Goal: Task Accomplishment & Management: Manage account settings

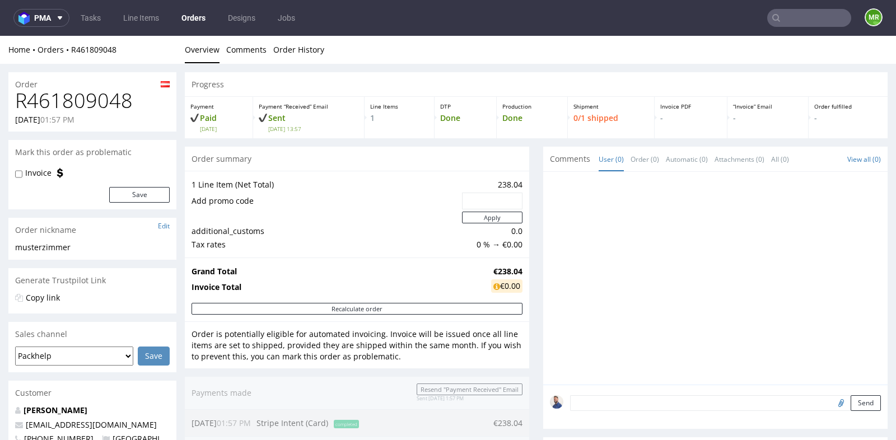
scroll to position [172, 0]
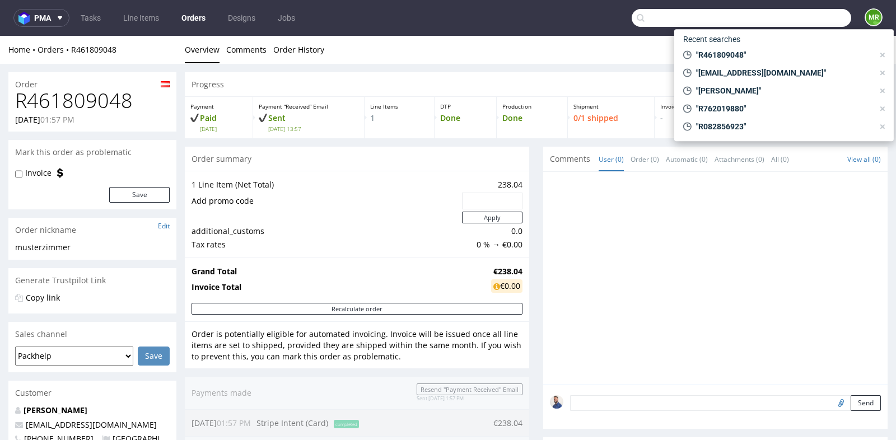
click at [788, 15] on input "text" at bounding box center [740, 18] width 219 height 18
paste input "R461809048"
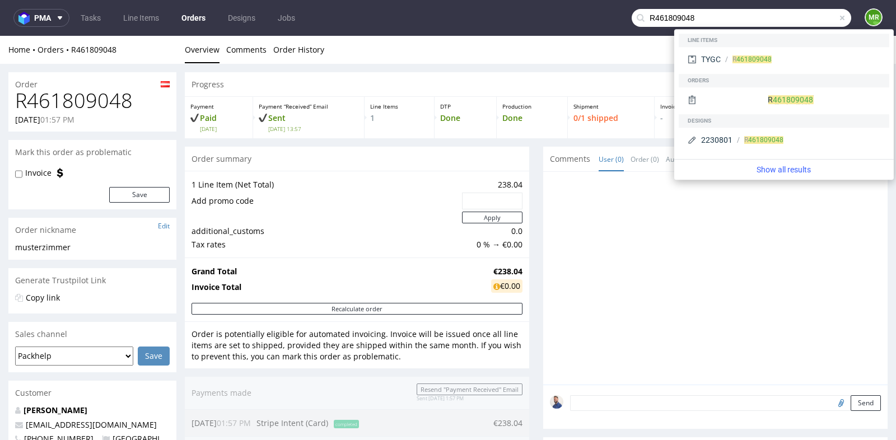
type input "R461809048"
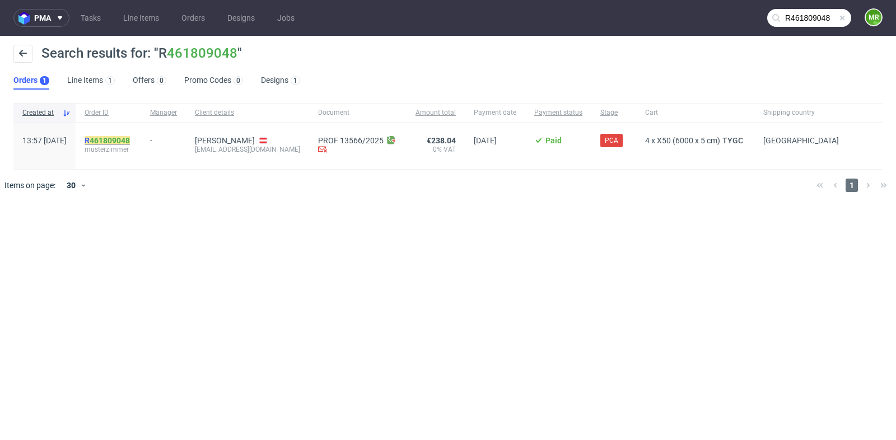
click at [130, 142] on mark "R 461809048" at bounding box center [107, 140] width 45 height 9
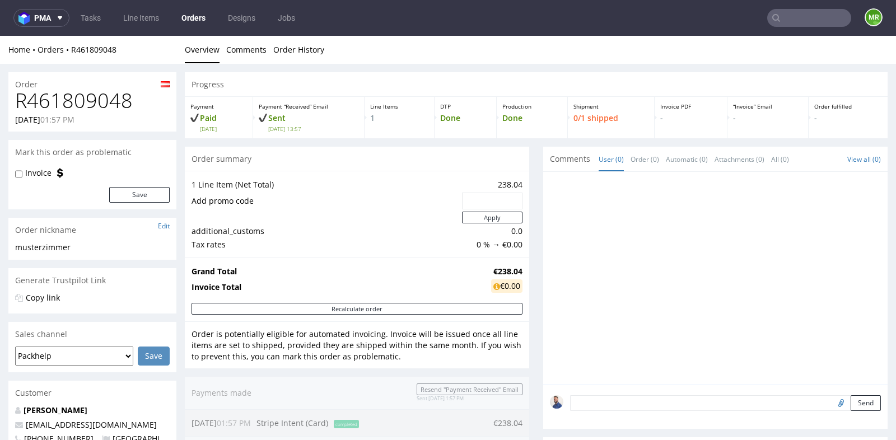
click at [536, 222] on div "Progress Payment Paid [DATE] Payment “Received” Email Sent [DATE] 13:57 Line It…" at bounding box center [536, 388] width 703 height 632
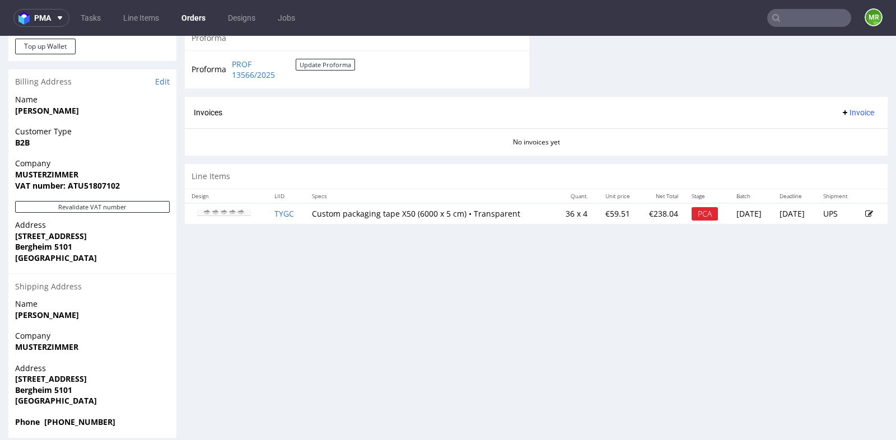
scroll to position [472, 0]
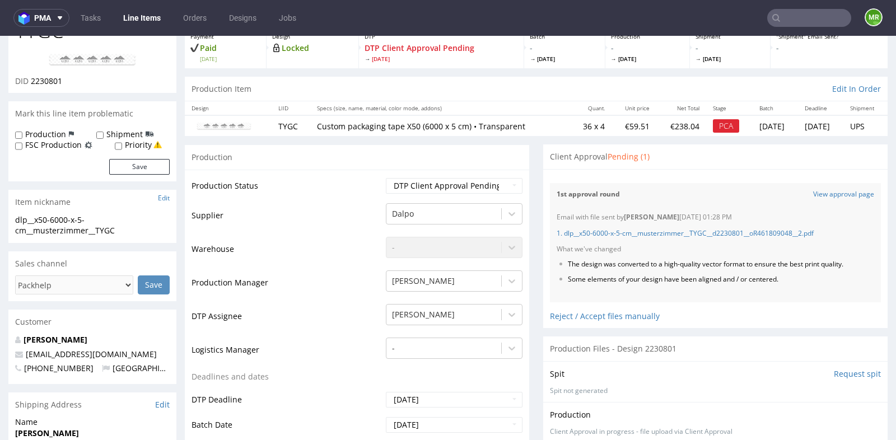
scroll to position [99, 0]
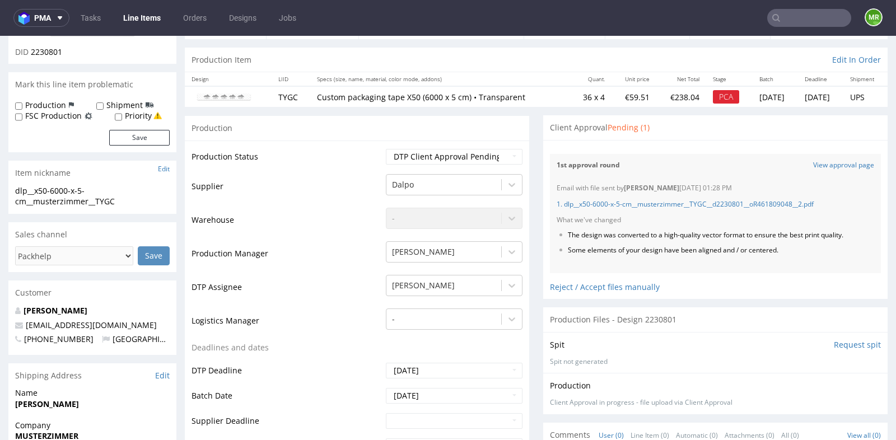
click at [840, 158] on div "1st approval round View approval page" at bounding box center [715, 165] width 331 height 23
click at [838, 163] on link "View approval page" at bounding box center [843, 166] width 61 height 10
click at [789, 20] on input "text" at bounding box center [809, 18] width 84 height 18
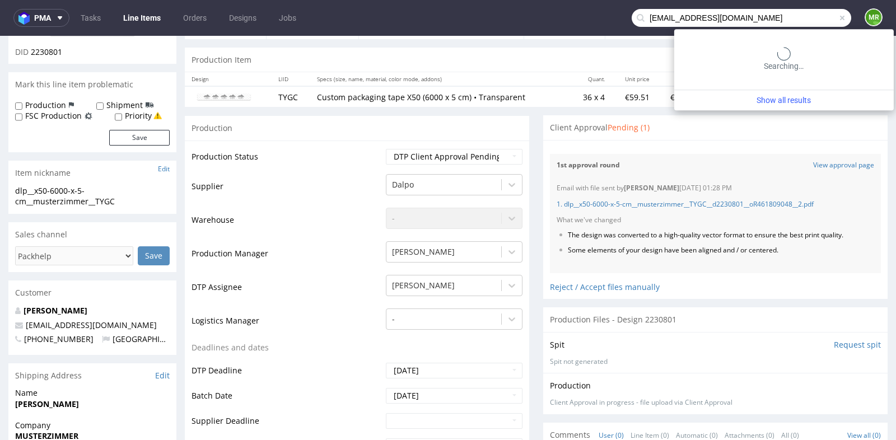
type input "[EMAIL_ADDRESS][DOMAIN_NAME]"
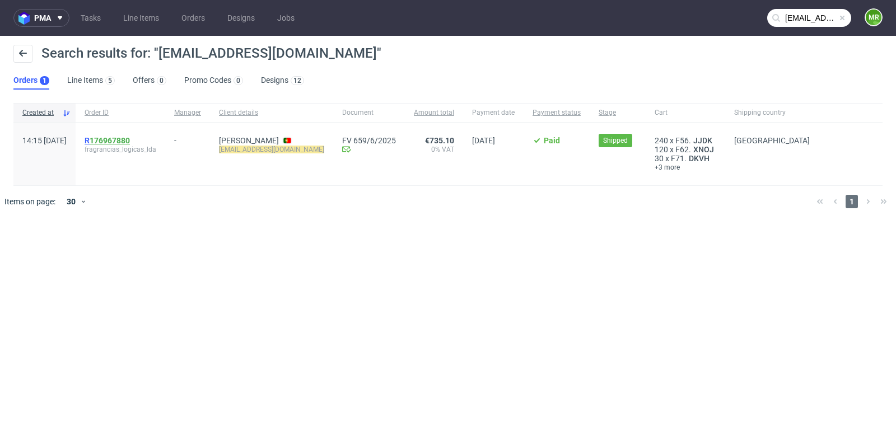
click at [130, 142] on link "176967880" at bounding box center [110, 140] width 40 height 9
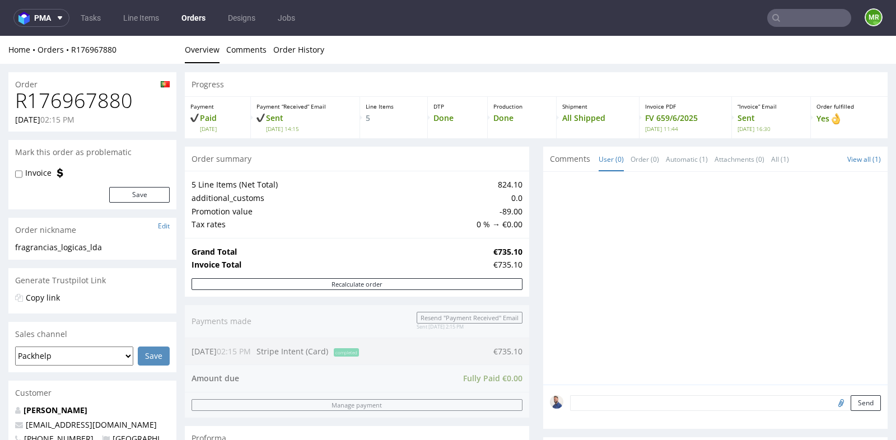
click at [518, 214] on div "5 Line Items (Net Total) 824.10 additional_customs 0.0 Promotion value -89.00 T…" at bounding box center [357, 204] width 344 height 67
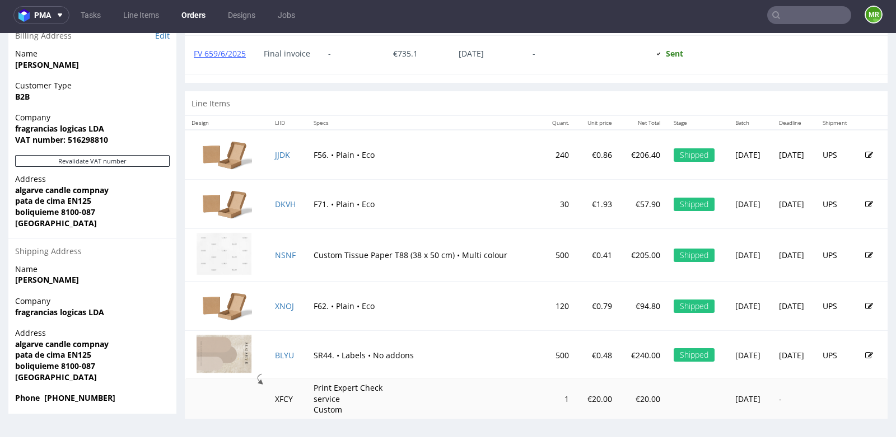
scroll to position [3, 0]
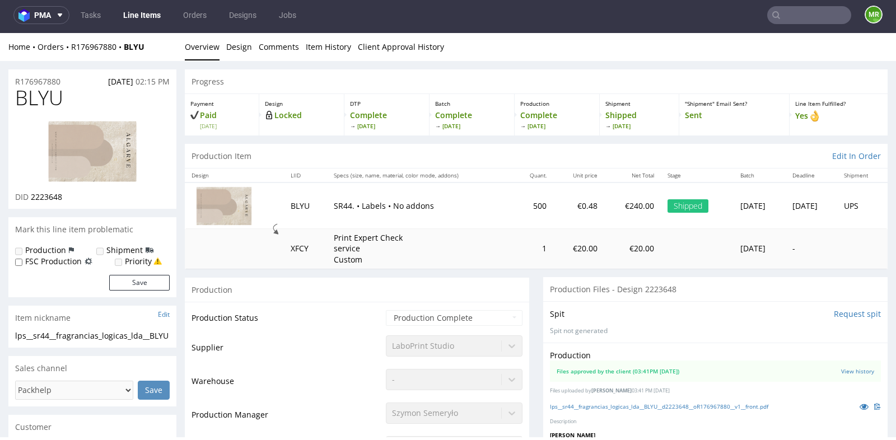
click at [232, 208] on img at bounding box center [224, 205] width 56 height 39
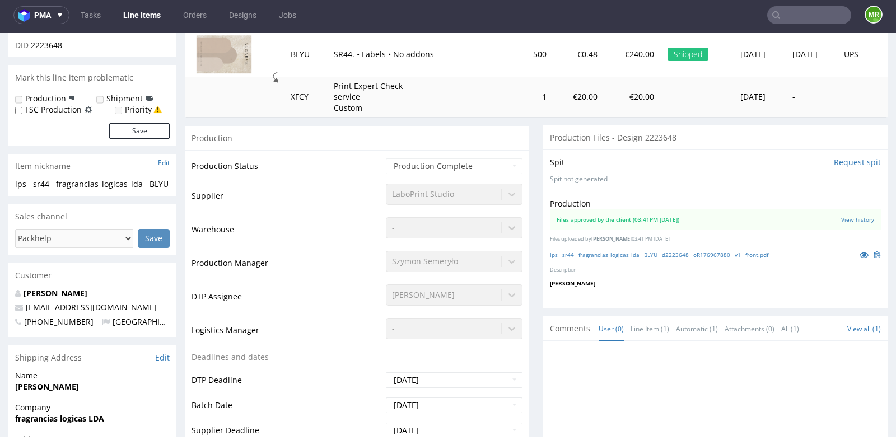
scroll to position [174, 0]
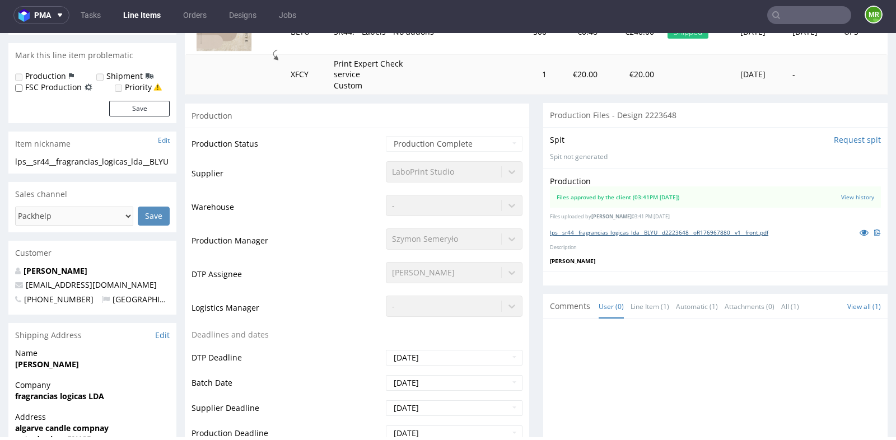
click at [583, 229] on link "lps__sr44__fragrancias_logicas_lda__BLYU__d2223648__oR176967880__v1__front.pdf" at bounding box center [659, 232] width 218 height 8
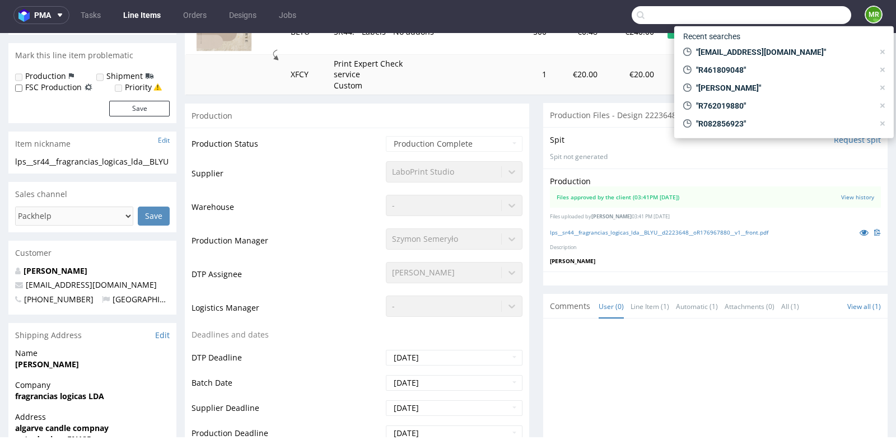
click at [800, 9] on input "text" at bounding box center [740, 15] width 219 height 18
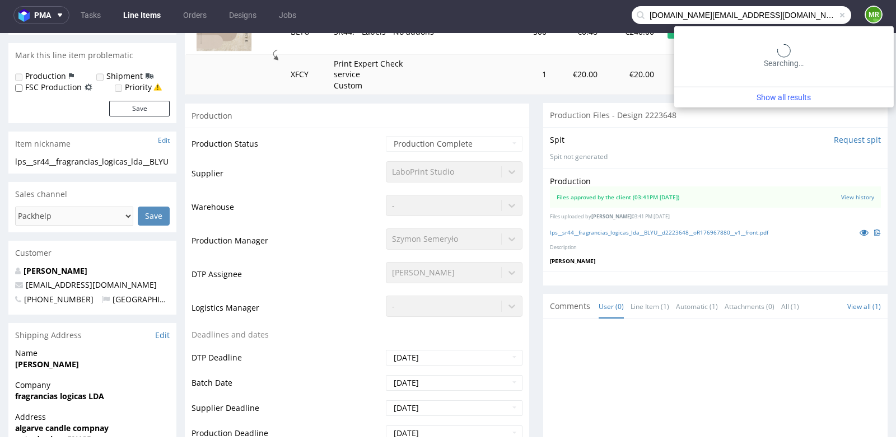
type input "[DOMAIN_NAME][EMAIL_ADDRESS][DOMAIN_NAME]"
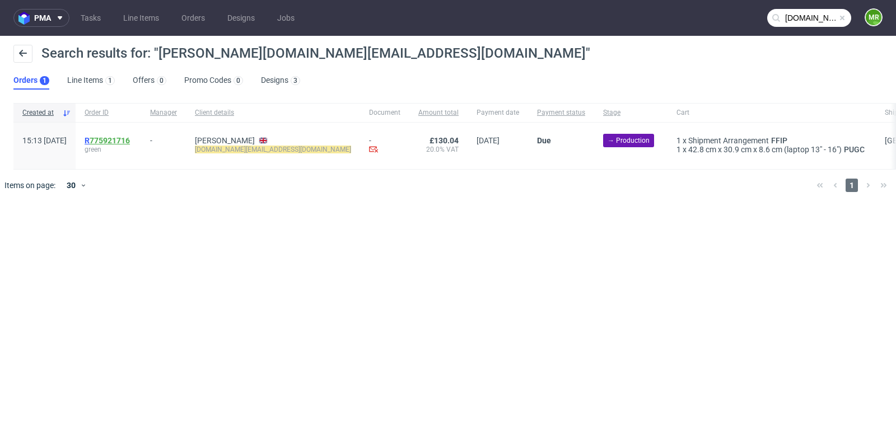
click at [130, 141] on link "775921716" at bounding box center [110, 140] width 40 height 9
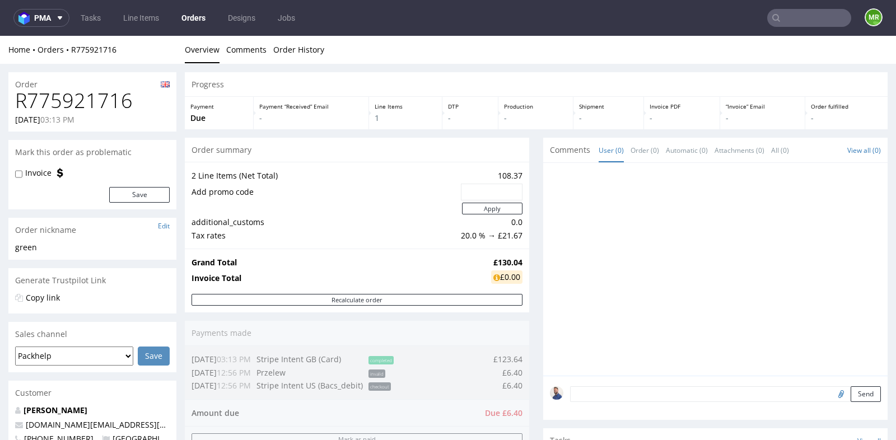
click at [533, 285] on div "Progress Payment Due Payment “Received” Email - Line Items 1 DTP - Production -…" at bounding box center [536, 414] width 703 height 684
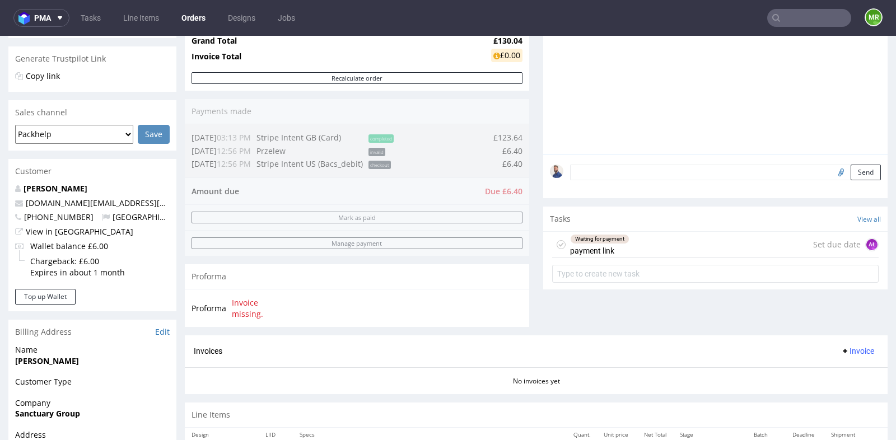
scroll to position [224, 0]
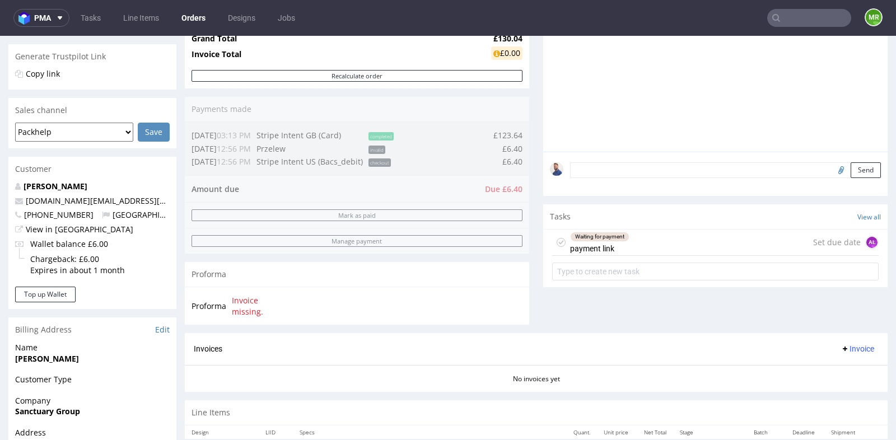
click at [687, 239] on div "Waiting for payment payment link Set due date AŁ" at bounding box center [715, 243] width 326 height 26
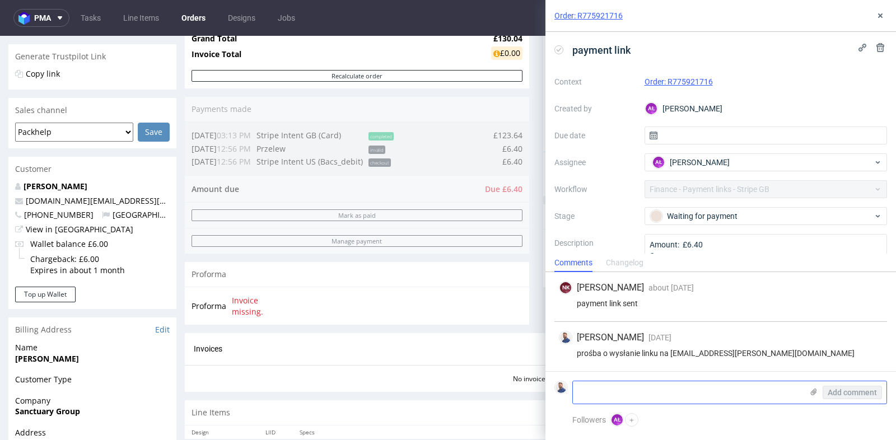
click at [687, 387] on textarea at bounding box center [688, 392] width 230 height 22
paste textarea "[DOMAIN_NAME][EMAIL_ADDRESS][DOMAIN_NAME]"
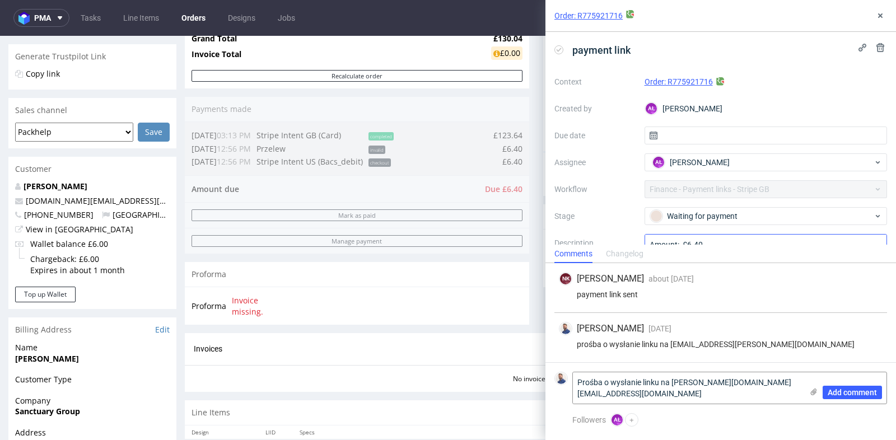
type textarea "Prośba o wysłanie linku na [PERSON_NAME][DOMAIN_NAME][EMAIL_ADDRESS][DOMAIN_NAM…"
click at [770, 244] on textarea "Amount: £6.40 Currency: Reason of payment link: due Customers email address: Ot…" at bounding box center [765, 261] width 243 height 54
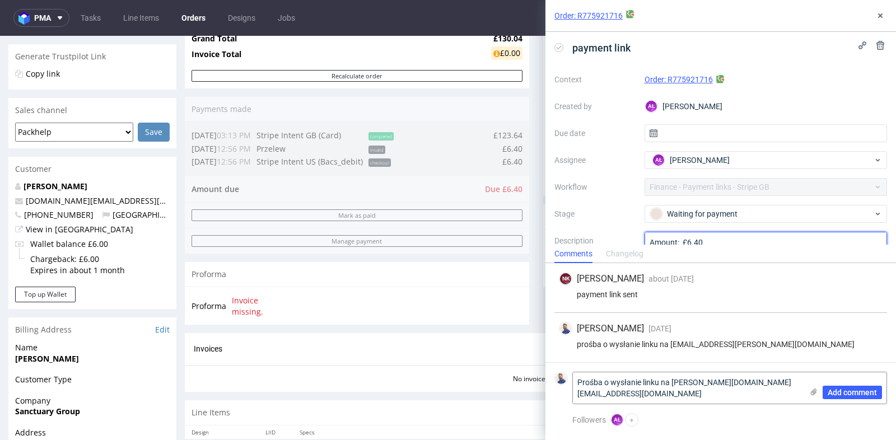
drag, startPoint x: 834, startPoint y: 236, endPoint x: 829, endPoint y: 269, distance: 32.9
click at [829, 269] on div "Order: R775921716 payment link Context Order: R775921716 Created by AŁ [PERSON_…" at bounding box center [720, 220] width 350 height 440
click at [848, 395] on span "Add comment" at bounding box center [851, 393] width 49 height 8
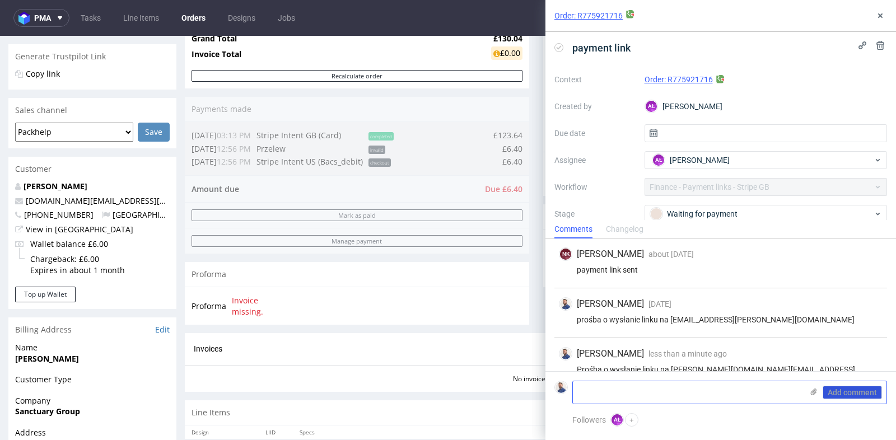
scroll to position [15, 0]
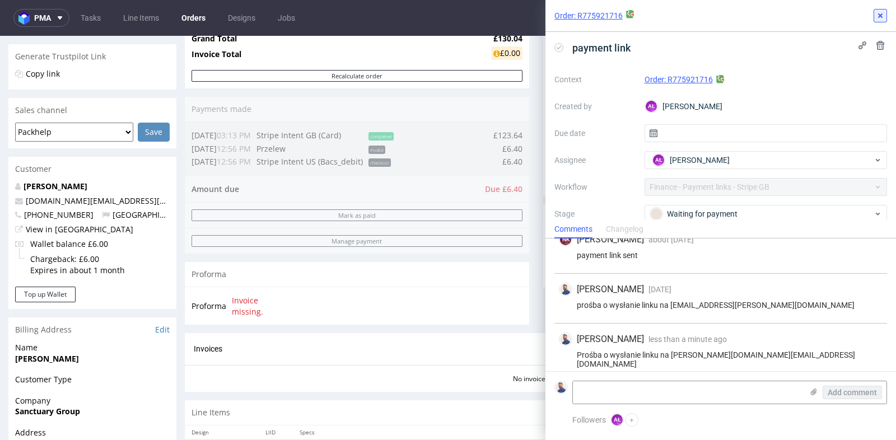
click at [879, 17] on icon at bounding box center [880, 15] width 9 height 9
